Goal: Information Seeking & Learning: Check status

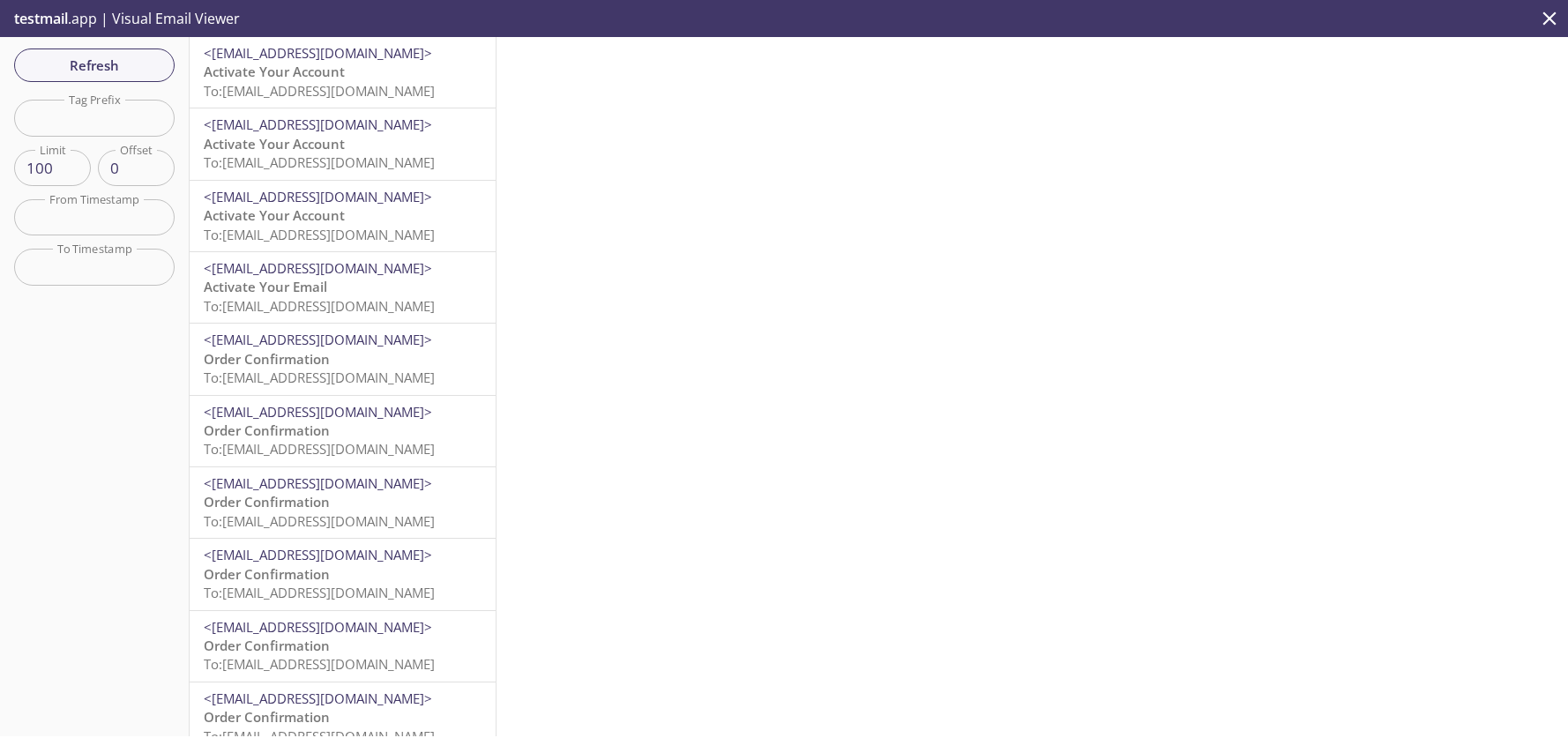
click at [95, 129] on input "text" at bounding box center [95, 117] width 160 height 36
type input "test-k"
click at [318, 67] on span "Reset Your Password" at bounding box center [271, 71] width 133 height 17
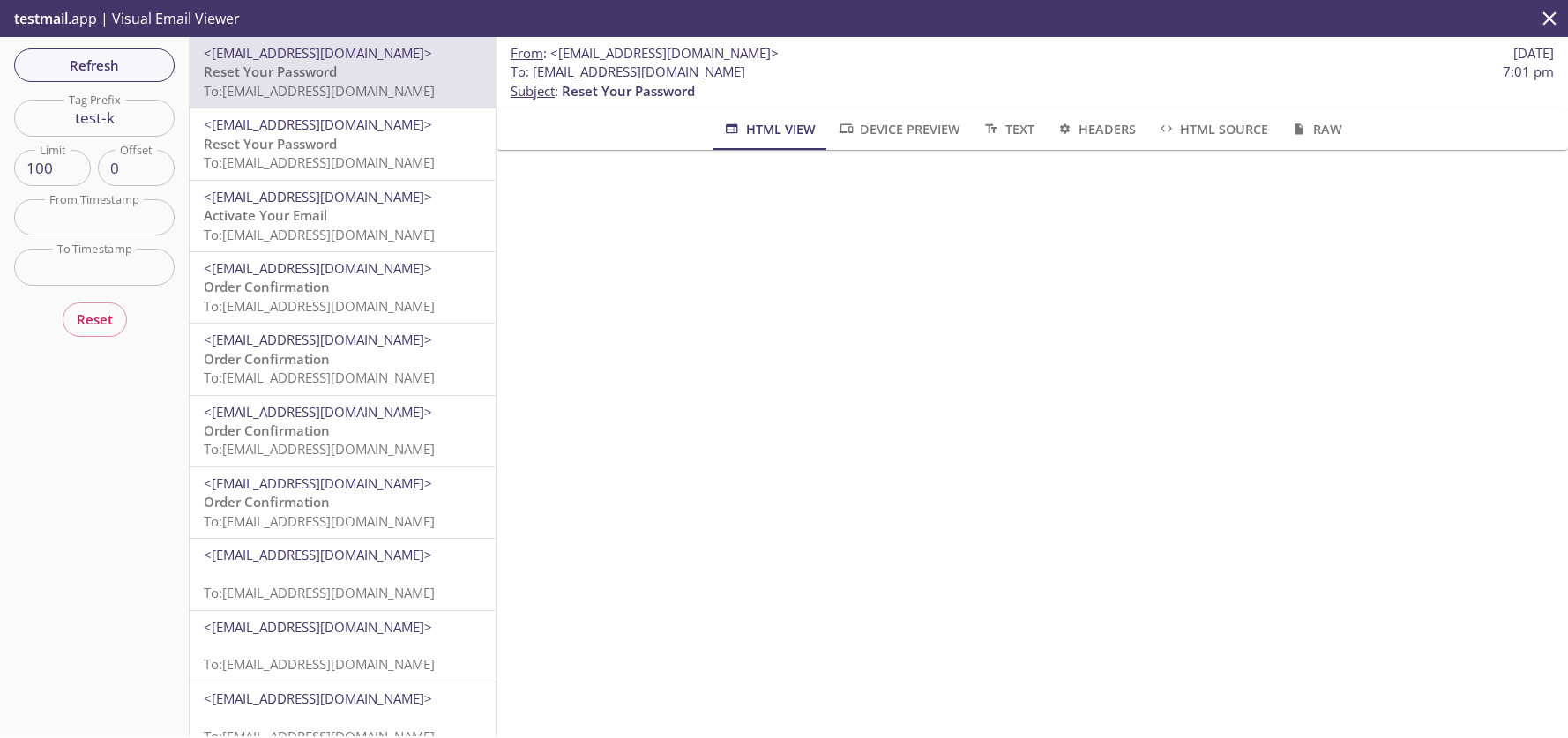
drag, startPoint x: 733, startPoint y: 71, endPoint x: 533, endPoint y: 72, distance: 200.0
click at [533, 72] on span "To : [EMAIL_ADDRESS][DOMAIN_NAME]" at bounding box center [628, 71] width 235 height 18
copy span "[EMAIL_ADDRESS][DOMAIN_NAME]"
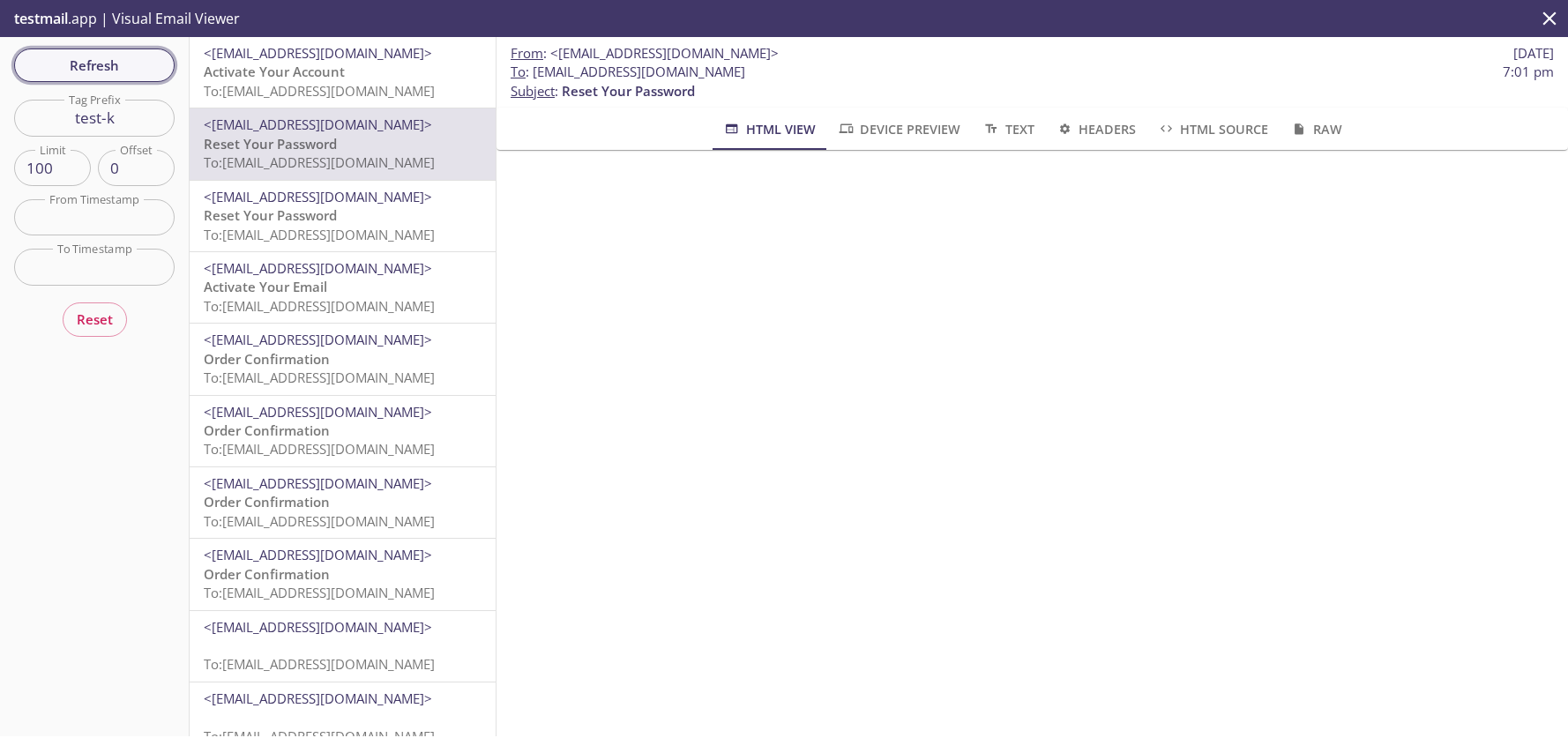
click at [106, 70] on span "Refresh" at bounding box center [94, 66] width 132 height 23
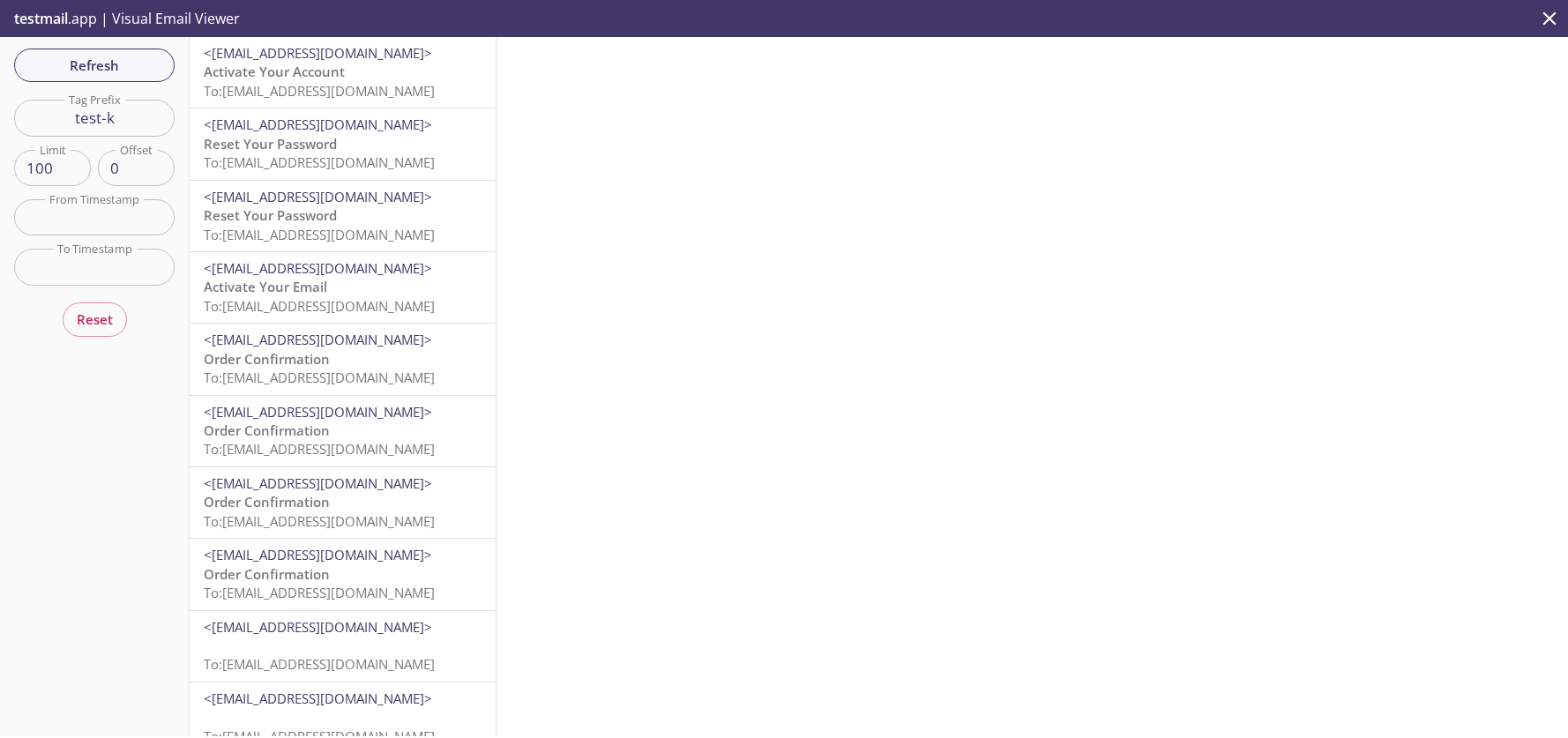
click at [310, 79] on span "Activate Your Account" at bounding box center [274, 71] width 141 height 17
